Goal: Transaction & Acquisition: Purchase product/service

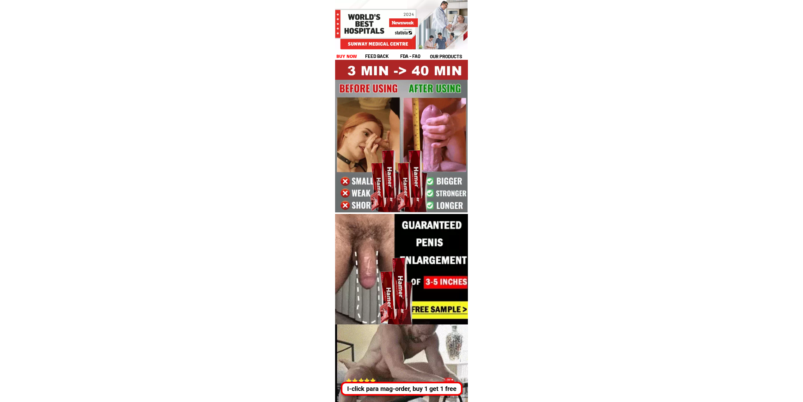
click at [425, 392] on div "I-click para mag-order, buy 1 get 1 free" at bounding box center [401, 387] width 119 height 9
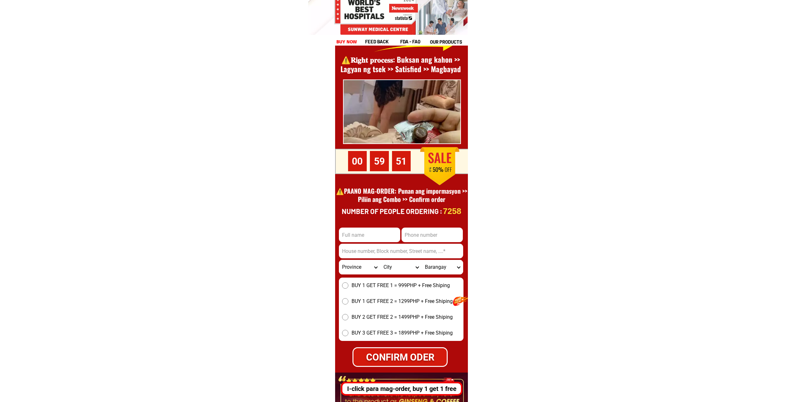
scroll to position [2128, 0]
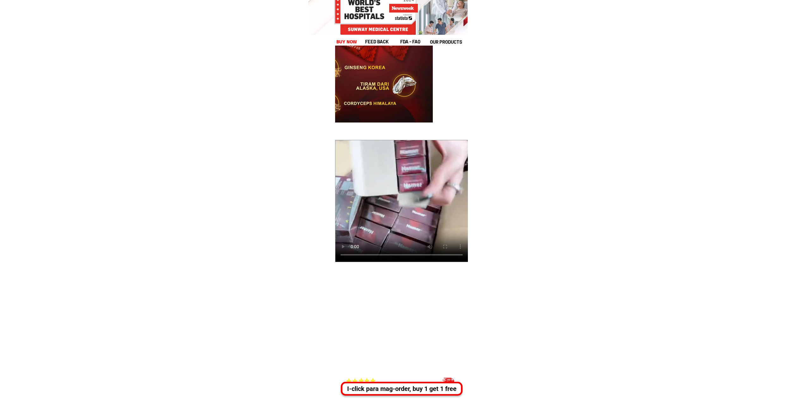
click at [419, 377] on div "I-click para mag-order, buy 1 get 1 free" at bounding box center [402, 384] width 122 height 21
click at [427, 384] on div "I-click para mag-order, buy 1 get 1 free" at bounding box center [402, 388] width 122 height 14
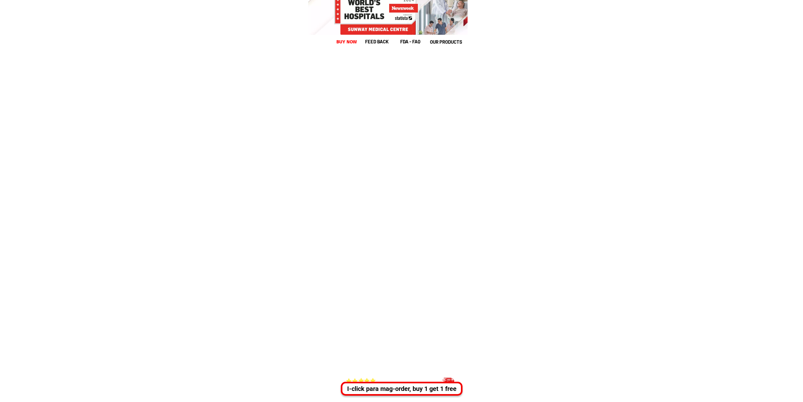
scroll to position [8674, 0]
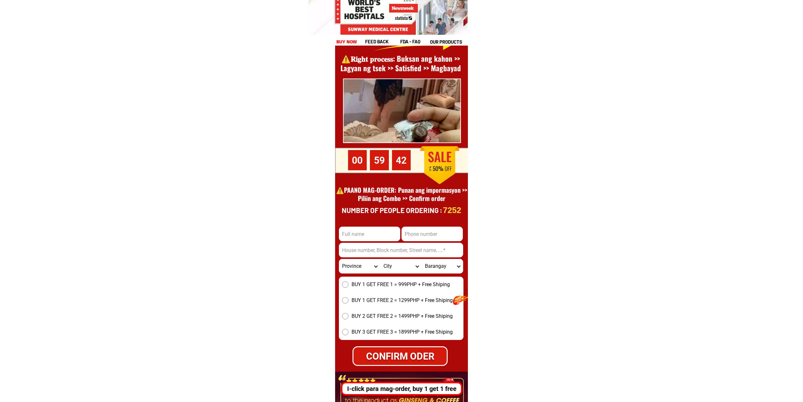
click at [422, 233] on input "Input phone_number" at bounding box center [432, 233] width 61 height 15
paste input "009168837196"
click at [411, 231] on input "009168837196" at bounding box center [432, 233] width 61 height 15
paste input "0"
click at [409, 233] on input "009168837196" at bounding box center [432, 233] width 61 height 15
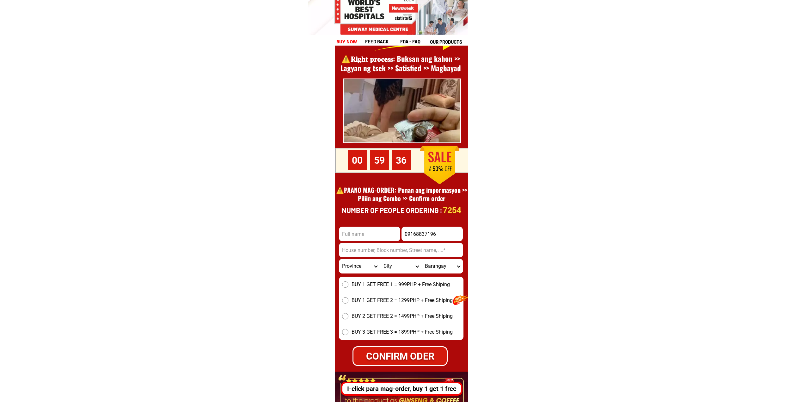
type input "09168837196"
drag, startPoint x: 342, startPoint y: 220, endPoint x: 354, endPoint y: 230, distance: 15.9
click at [346, 224] on div at bounding box center [401, 219] width 133 height 438
drag, startPoint x: 354, startPoint y: 230, endPoint x: 388, endPoint y: 237, distance: 34.2
click at [354, 230] on input "Input full_name" at bounding box center [369, 233] width 61 height 15
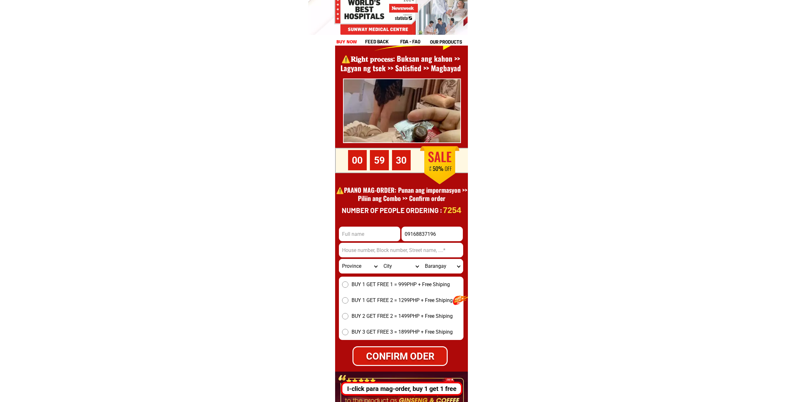
paste input "[PERSON_NAME]""
type input "[PERSON_NAME]"
click at [410, 238] on input "09168837196" at bounding box center [432, 233] width 61 height 15
click at [421, 248] on input "Input address" at bounding box center [401, 249] width 124 height 15
paste input "170.junji st.FAIRVIEW..[GEOGRAPHIC_DATA] city..BARANGGAY [GEOGRAPHIC_DATA]""
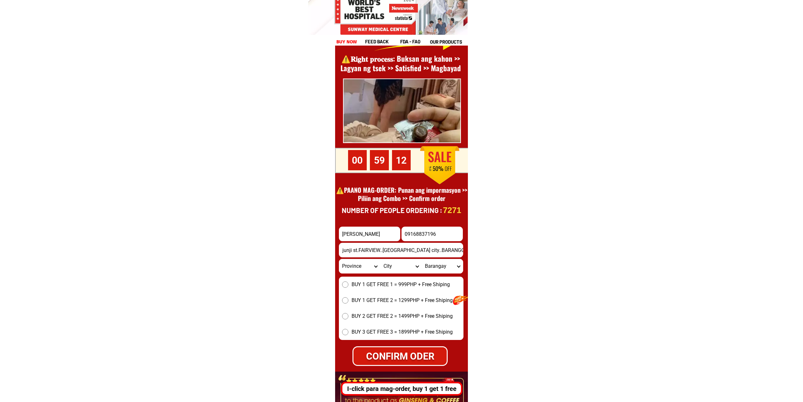
scroll to position [0, 0]
type input "170.junji st.FAIRVIEW..[GEOGRAPHIC_DATA] city..BARANGGAY [GEOGRAPHIC_DATA]"
click at [359, 261] on select "Province [GEOGRAPHIC_DATA] [GEOGRAPHIC_DATA][PERSON_NAME][GEOGRAPHIC_DATA][GEOG…" at bounding box center [359, 266] width 41 height 15
click at [359, 262] on select "Province [GEOGRAPHIC_DATA] [GEOGRAPHIC_DATA][PERSON_NAME][GEOGRAPHIC_DATA][GEOG…" at bounding box center [359, 266] width 41 height 15
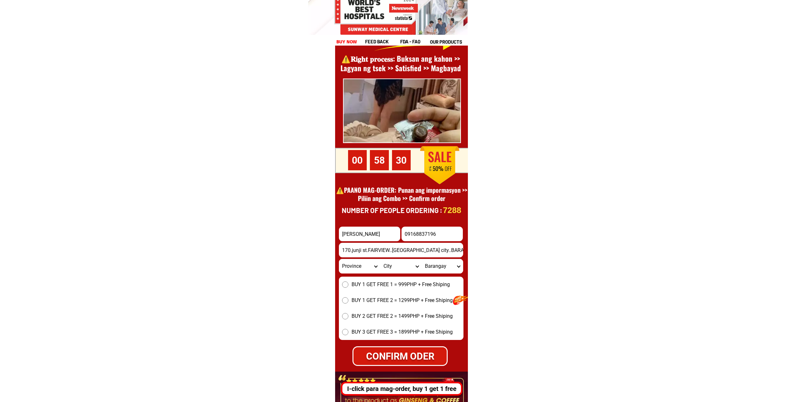
click at [359, 262] on select "Province [GEOGRAPHIC_DATA] [GEOGRAPHIC_DATA][PERSON_NAME][GEOGRAPHIC_DATA][GEOG…" at bounding box center [359, 266] width 41 height 15
select select "63_397"
click at [339, 259] on select "Province [GEOGRAPHIC_DATA] [GEOGRAPHIC_DATA][PERSON_NAME][GEOGRAPHIC_DATA][GEOG…" at bounding box center [359, 266] width 41 height 15
click at [384, 260] on select "City [GEOGRAPHIC_DATA][PERSON_NAME][GEOGRAPHIC_DATA][GEOGRAPHIC_DATA] [GEOGRAPH…" at bounding box center [400, 266] width 41 height 15
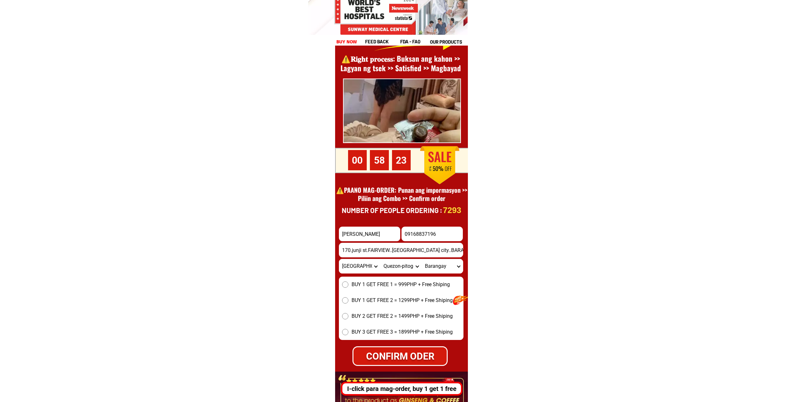
click at [366, 269] on select "Province [GEOGRAPHIC_DATA] [GEOGRAPHIC_DATA][PERSON_NAME][GEOGRAPHIC_DATA][GEOG…" at bounding box center [359, 266] width 41 height 15
click at [339, 259] on select "Province [GEOGRAPHIC_DATA] [GEOGRAPHIC_DATA][PERSON_NAME][GEOGRAPHIC_DATA][GEOG…" at bounding box center [359, 266] width 41 height 15
click at [394, 269] on select "City [GEOGRAPHIC_DATA][PERSON_NAME][GEOGRAPHIC_DATA][GEOGRAPHIC_DATA] [GEOGRAPH…" at bounding box center [400, 266] width 41 height 15
select select "63_3979720"
click at [349, 271] on select "Province [GEOGRAPHIC_DATA] [GEOGRAPHIC_DATA][PERSON_NAME][GEOGRAPHIC_DATA][GEOG…" at bounding box center [359, 266] width 41 height 15
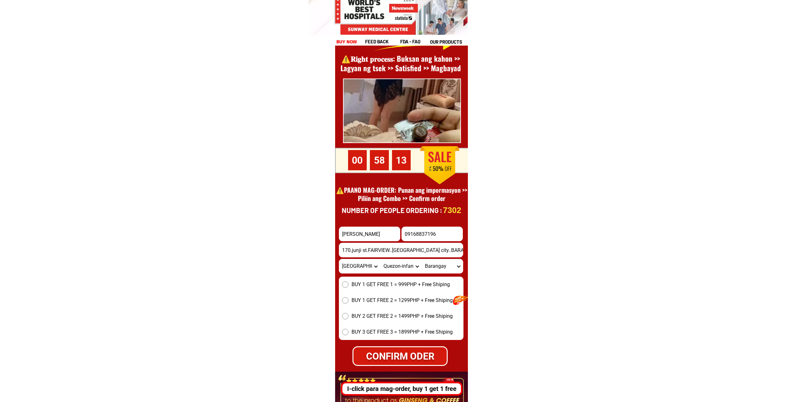
select select "63_219"
click at [339, 259] on select "Province [GEOGRAPHIC_DATA] [GEOGRAPHIC_DATA][PERSON_NAME][GEOGRAPHIC_DATA][GEOG…" at bounding box center [359, 266] width 41 height 15
click at [399, 269] on select "City [GEOGRAPHIC_DATA] [GEOGRAPHIC_DATA] [GEOGRAPHIC_DATA] [GEOGRAPHIC_DATA]-ci…" at bounding box center [400, 266] width 41 height 15
select select "63_2194070"
click at [380, 259] on select "City [GEOGRAPHIC_DATA] [GEOGRAPHIC_DATA] [GEOGRAPHIC_DATA] [GEOGRAPHIC_DATA]-ci…" at bounding box center [400, 266] width 41 height 15
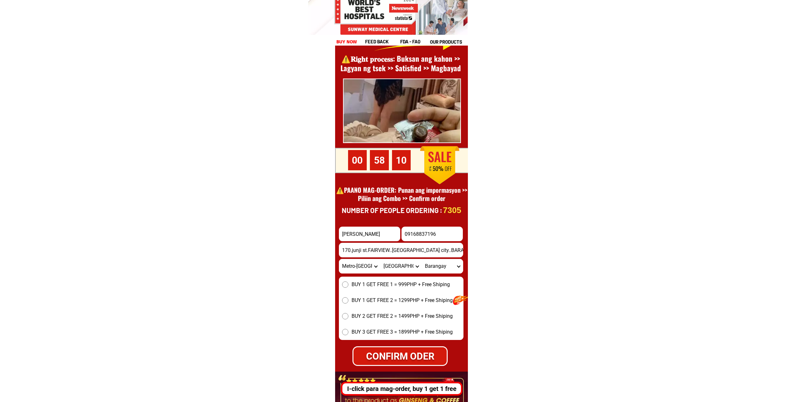
click at [428, 254] on input "170.junji st.FAIRVIEW..[GEOGRAPHIC_DATA] city..BARANGGAY [GEOGRAPHIC_DATA]" at bounding box center [401, 249] width 124 height 15
click at [450, 270] on select "Barangay [PERSON_NAME] [PERSON_NAME] Bagbag Bago bantay Bagong lipunan ng crame…" at bounding box center [442, 266] width 41 height 15
select select "63_219407014047"
click at [422, 259] on select "Barangay [PERSON_NAME] [PERSON_NAME] Bagbag Bago bantay Bagong lipunan ng crame…" at bounding box center [442, 266] width 41 height 15
click at [449, 252] on input "170.junji st.FAIRVIEW..[GEOGRAPHIC_DATA] city..BARANGGAY [GEOGRAPHIC_DATA]" at bounding box center [401, 249] width 124 height 15
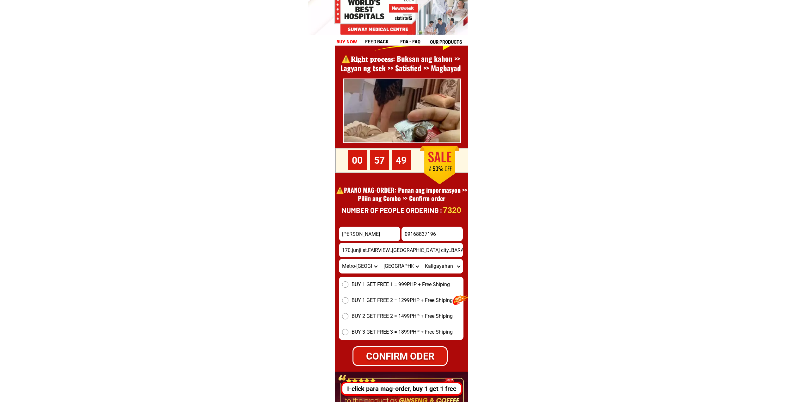
click at [453, 267] on select "Barangay [PERSON_NAME] [PERSON_NAME] Bagbag Bago bantay Bagong lipunan ng crame…" at bounding box center [442, 266] width 41 height 15
click at [422, 259] on select "Barangay [PERSON_NAME] [PERSON_NAME] Bagbag Bago bantay Bagong lipunan ng crame…" at bounding box center [442, 266] width 41 height 15
click at [366, 289] on div "BUY 1 GET FREE 1 = 999PHP + Free Shiping BUY 1 GET FREE 2 = 1299PHP + Free Ship…" at bounding box center [401, 307] width 125 height 63
click at [362, 285] on span "BUY 1 GET FREE 1 = 999PHP + Free Shiping" at bounding box center [401, 284] width 98 height 8
click at [348, 285] on input "BUY 1 GET FREE 1 = 999PHP + Free Shiping" at bounding box center [345, 284] width 6 height 6
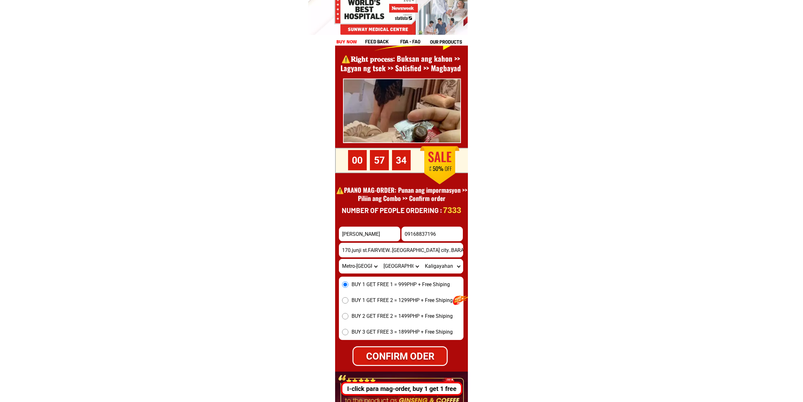
drag, startPoint x: 411, startPoint y: 344, endPoint x: 485, endPoint y: 348, distance: 74.1
click at [411, 344] on form "[PERSON_NAME] 09168837196 CONFIRM ODER 170.[GEOGRAPHIC_DATA]..[GEOGRAPHIC_DATA]…" at bounding box center [401, 295] width 125 height 139
click at [449, 353] on form "[PERSON_NAME] 09168837196 CONFIRM ODER 170.[GEOGRAPHIC_DATA]..[GEOGRAPHIC_DATA]…" at bounding box center [401, 295] width 125 height 139
drag, startPoint x: 408, startPoint y: 362, endPoint x: 594, endPoint y: 321, distance: 190.4
click at [408, 362] on div "CONFIRM ODER" at bounding box center [400, 355] width 102 height 15
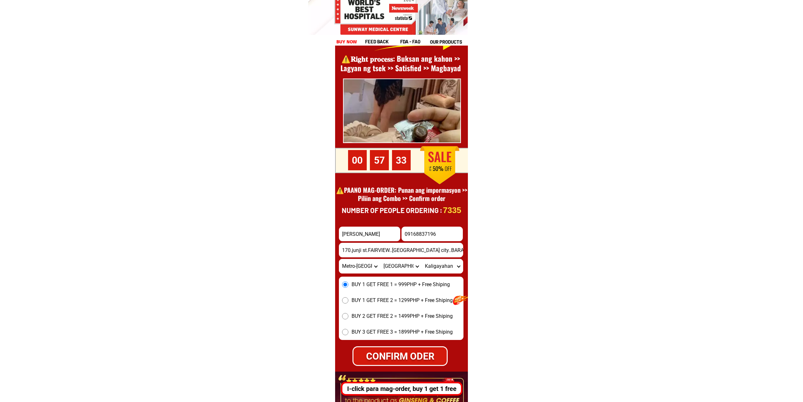
radio input "true"
